Goal: Find specific page/section: Find specific page/section

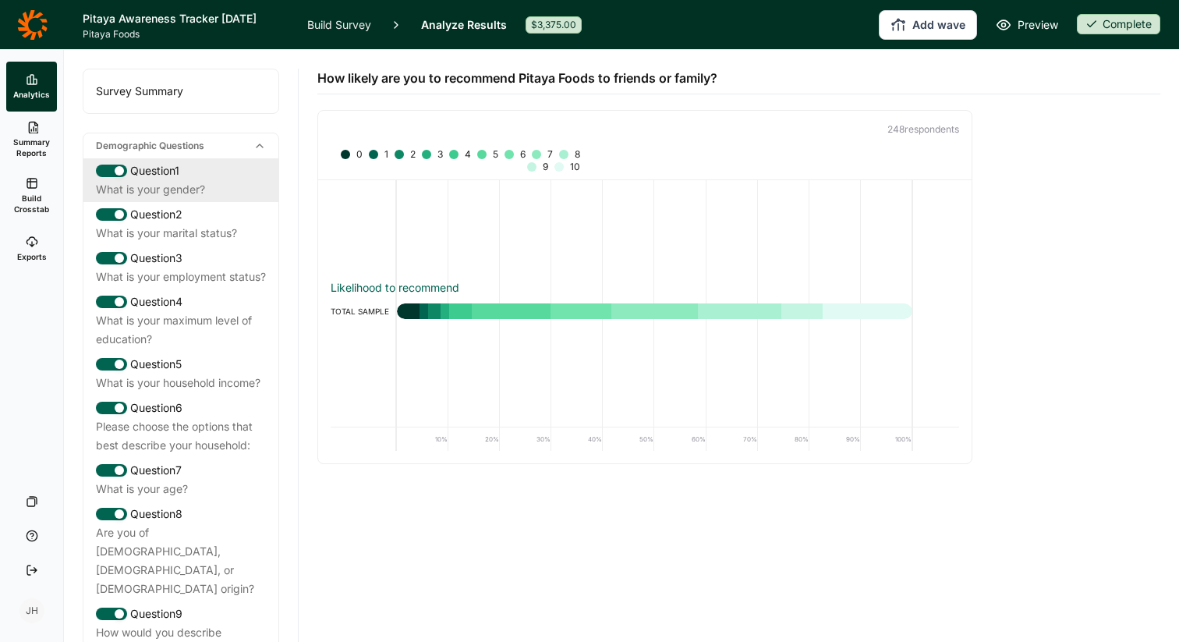
click at [180, 183] on div "What is your gender?" at bounding box center [181, 189] width 170 height 19
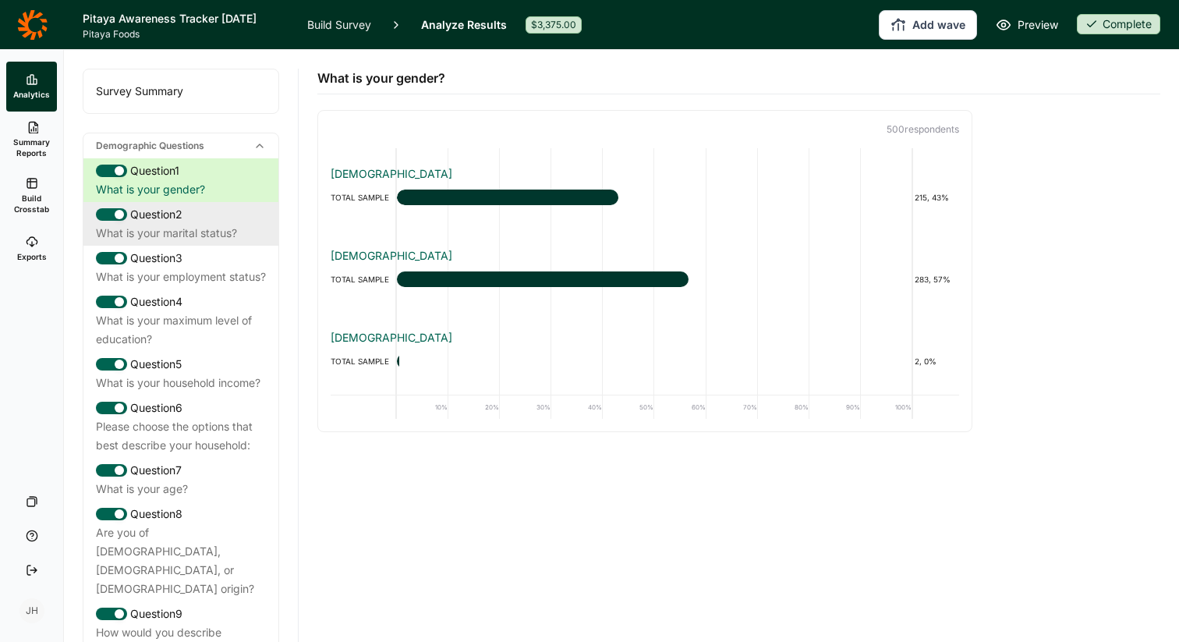
click at [188, 232] on div "What is your marital status?" at bounding box center [181, 233] width 170 height 19
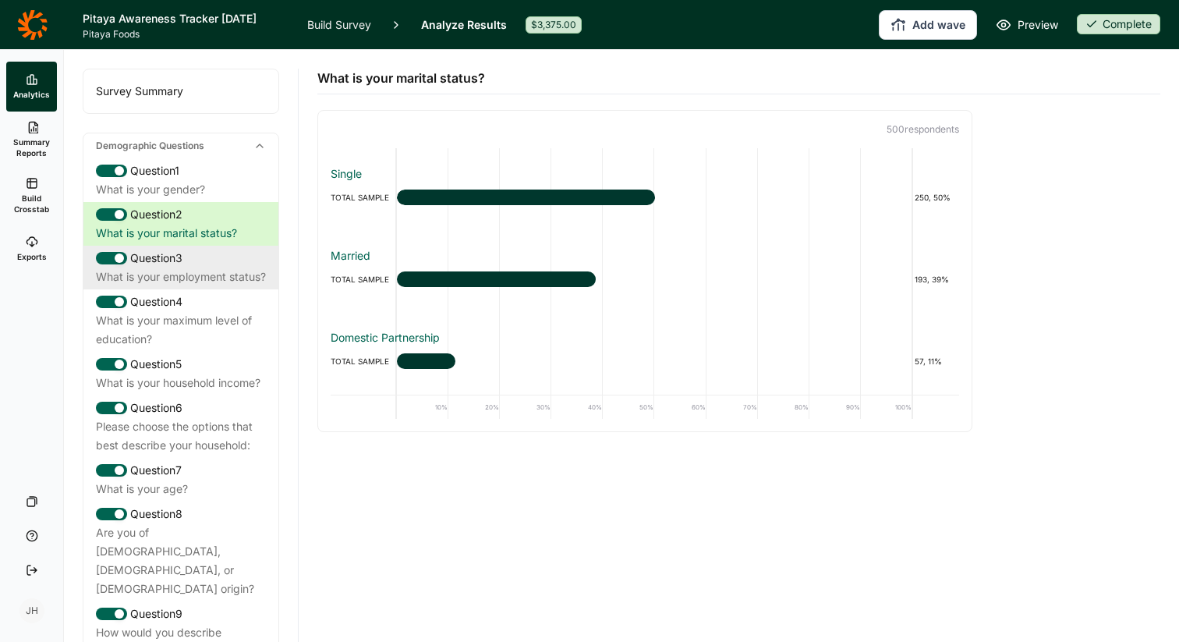
click at [192, 271] on div "What is your employment status?" at bounding box center [181, 276] width 170 height 19
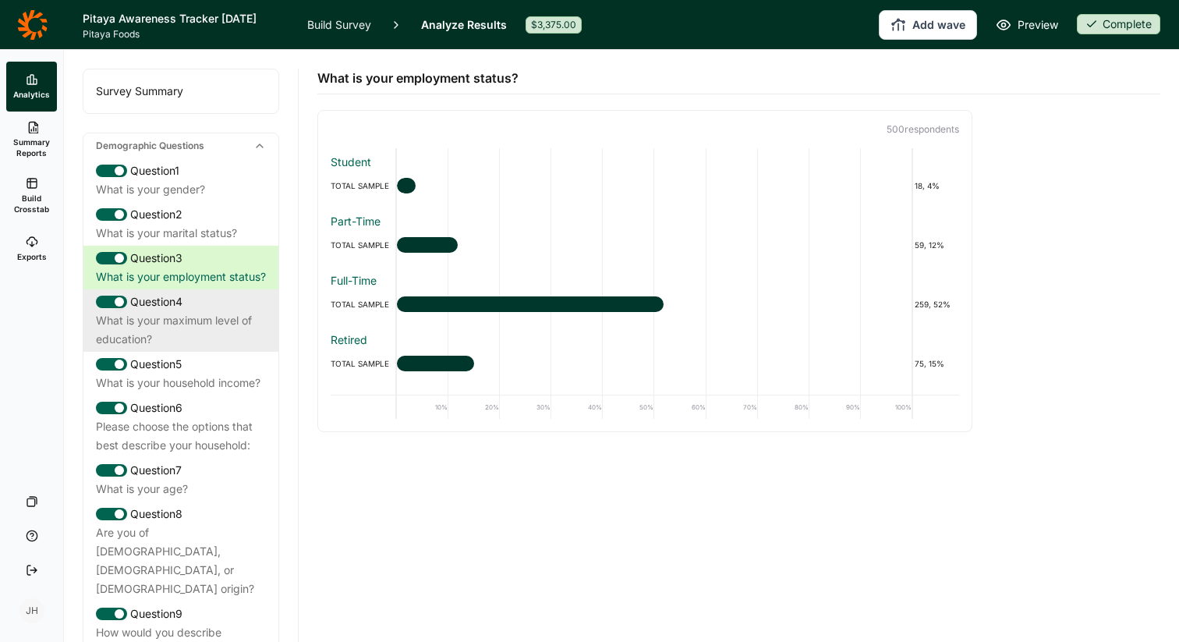
click at [200, 335] on div "What is your maximum level of education?" at bounding box center [181, 329] width 170 height 37
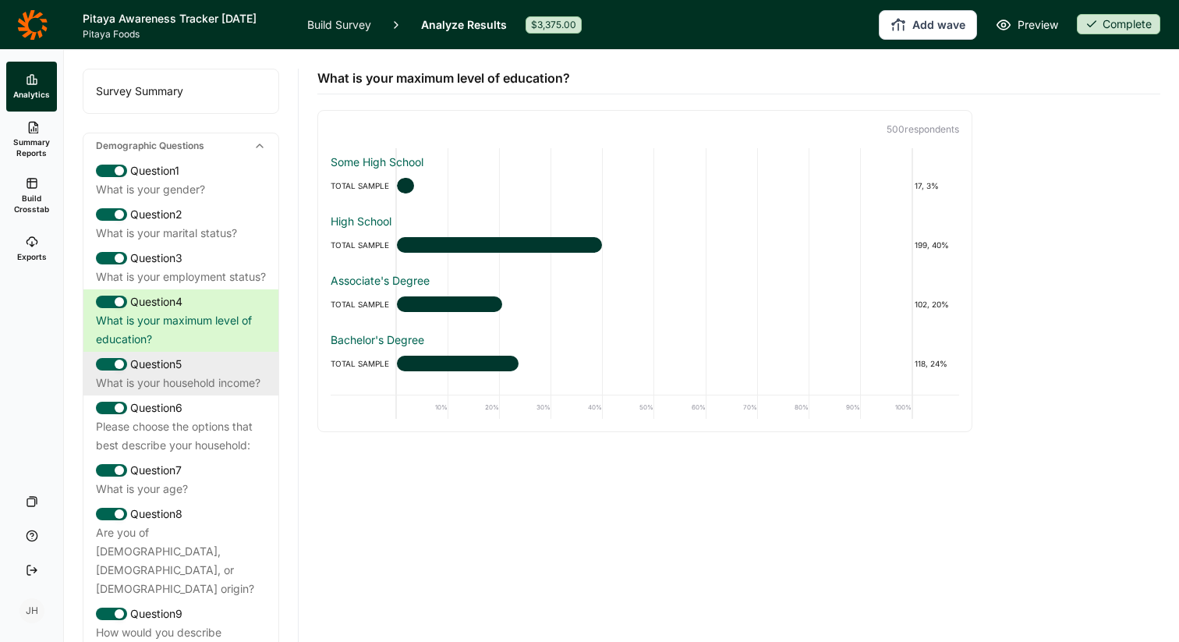
click at [211, 392] on div "What is your household income?" at bounding box center [181, 383] width 170 height 19
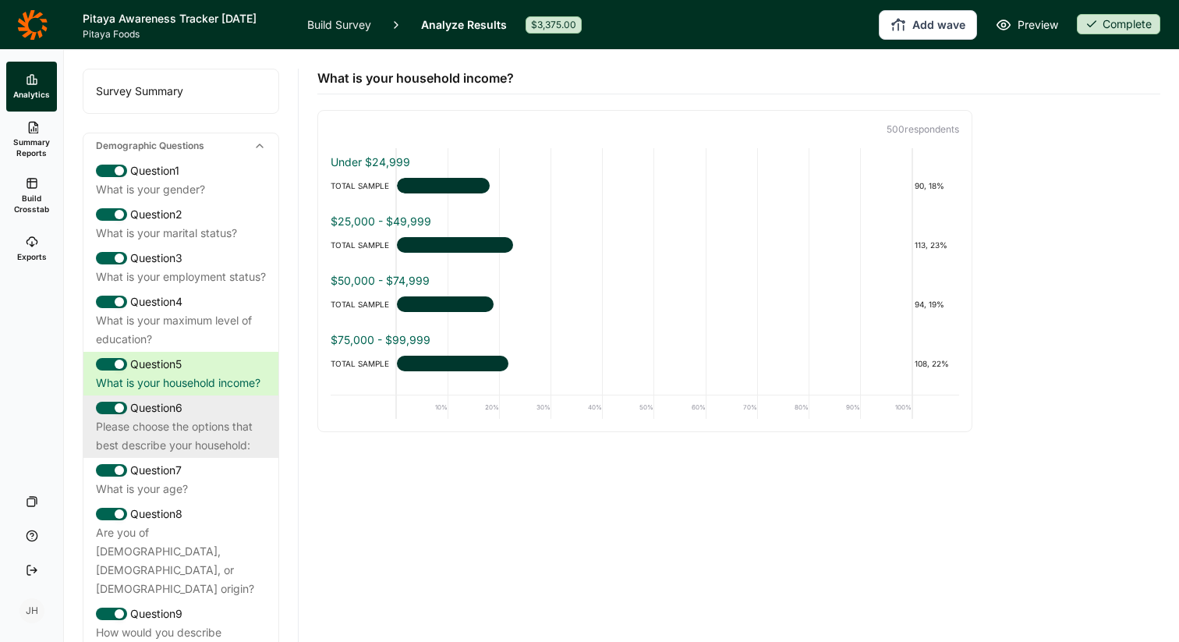
click at [221, 445] on div "Please choose the options that best describe your household:" at bounding box center [181, 435] width 170 height 37
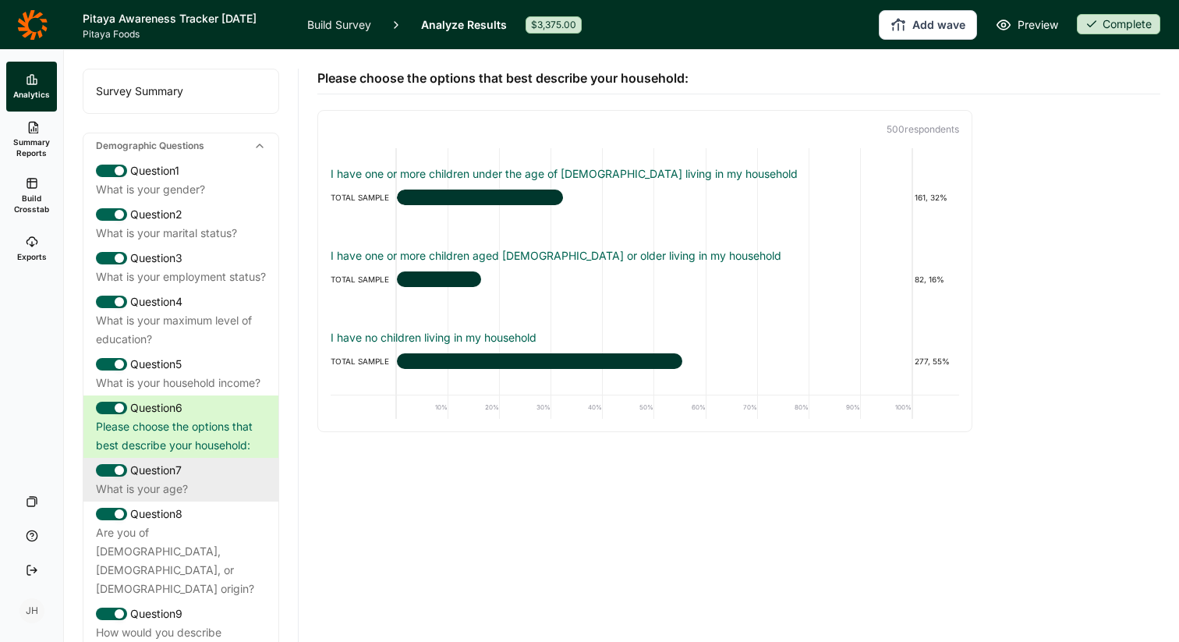
click at [211, 498] on div "What is your age?" at bounding box center [181, 489] width 170 height 19
